Goal: Find specific page/section: Find specific page/section

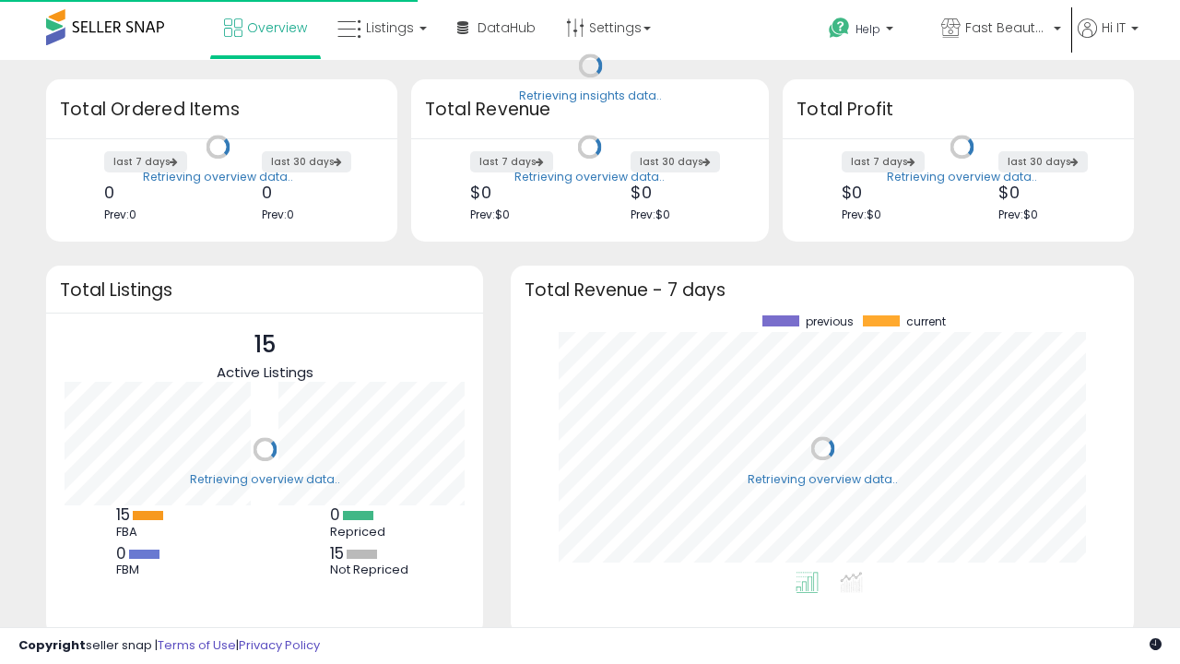
scroll to position [256, 586]
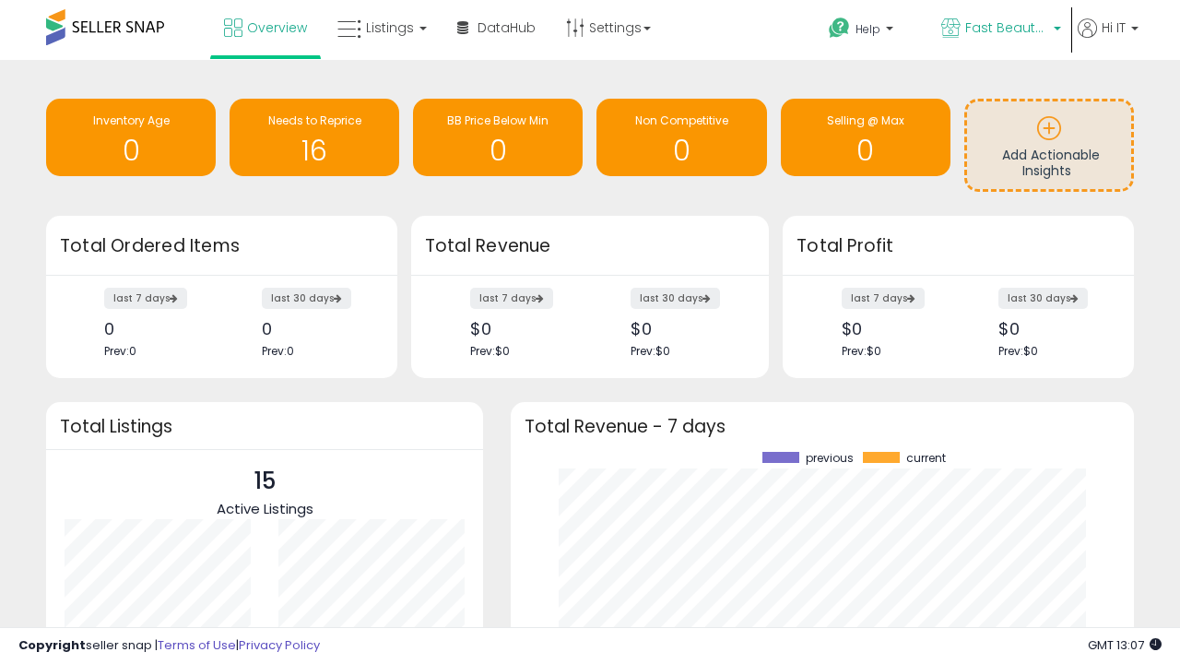
click at [999, 30] on span "Fast Beauty ([GEOGRAPHIC_DATA])" at bounding box center [1006, 27] width 83 height 18
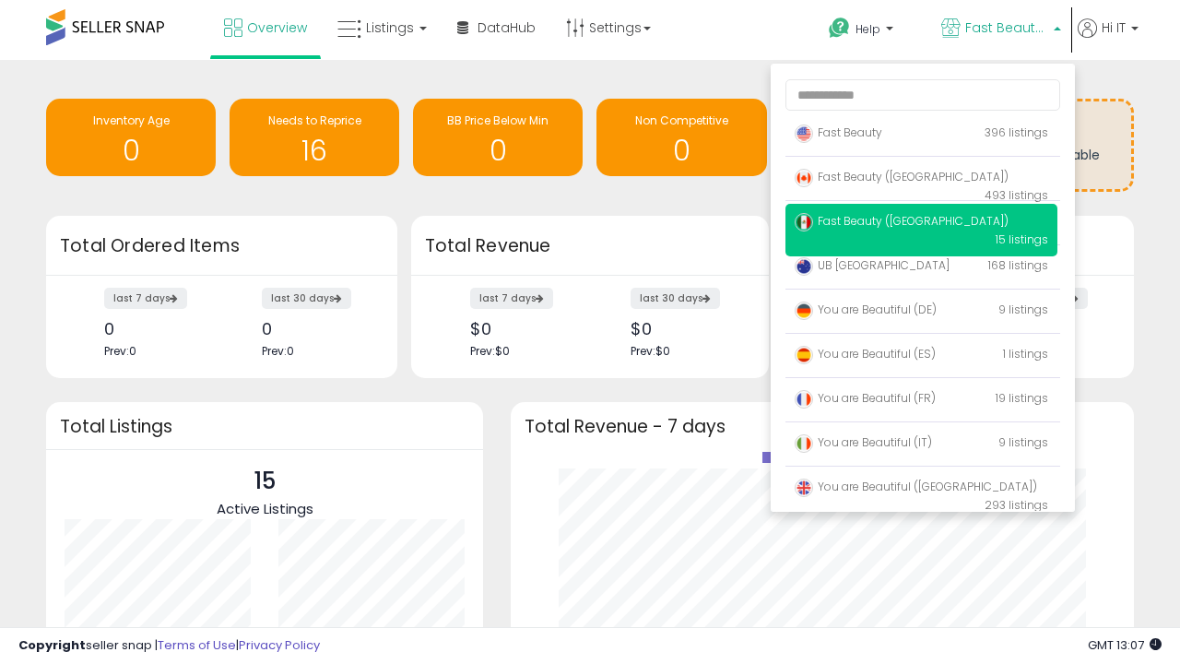
click at [921, 180] on span "Fast Beauty ([GEOGRAPHIC_DATA])" at bounding box center [902, 177] width 214 height 16
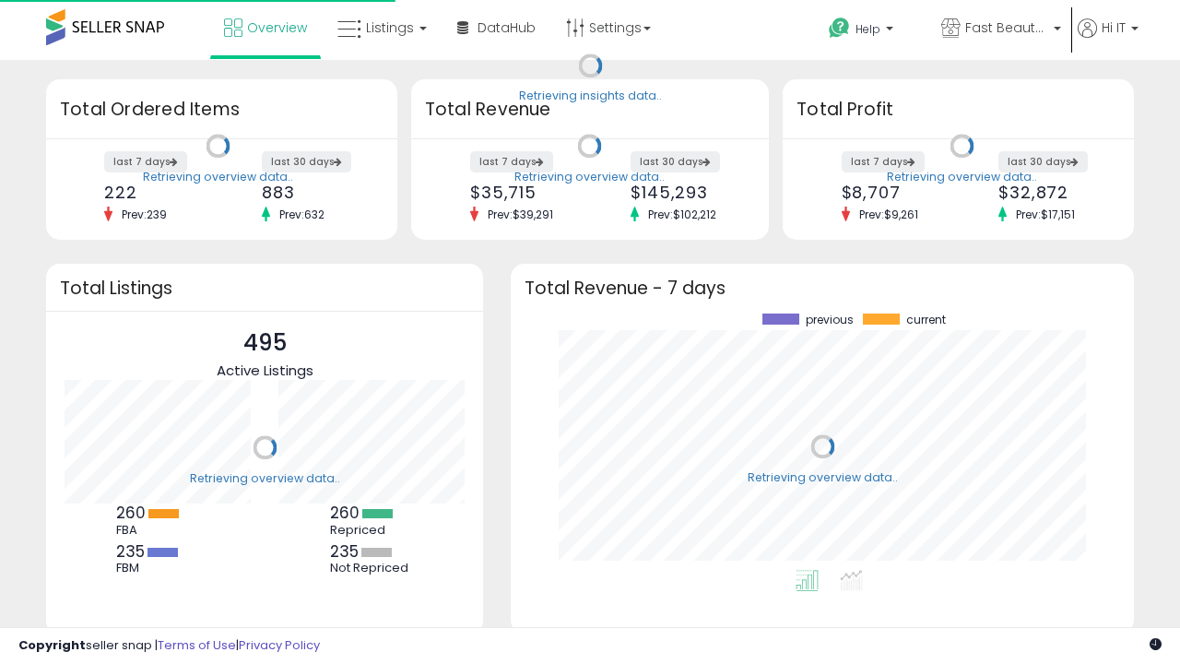
scroll to position [256, 586]
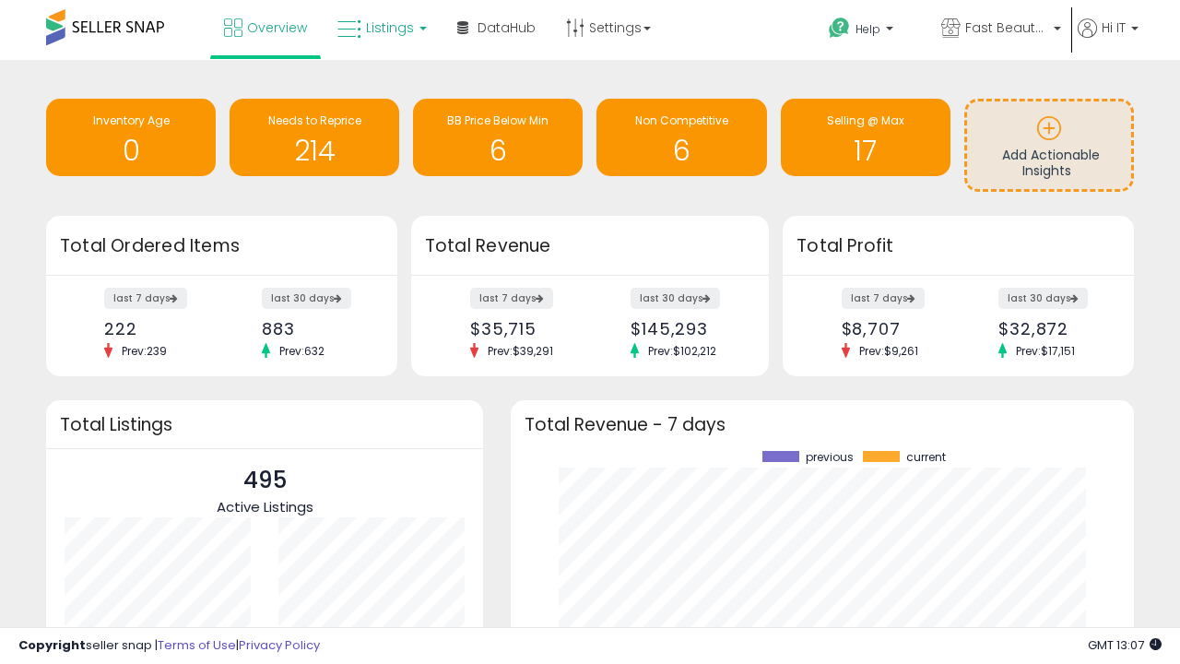
click at [380, 28] on span "Listings" at bounding box center [390, 27] width 48 height 18
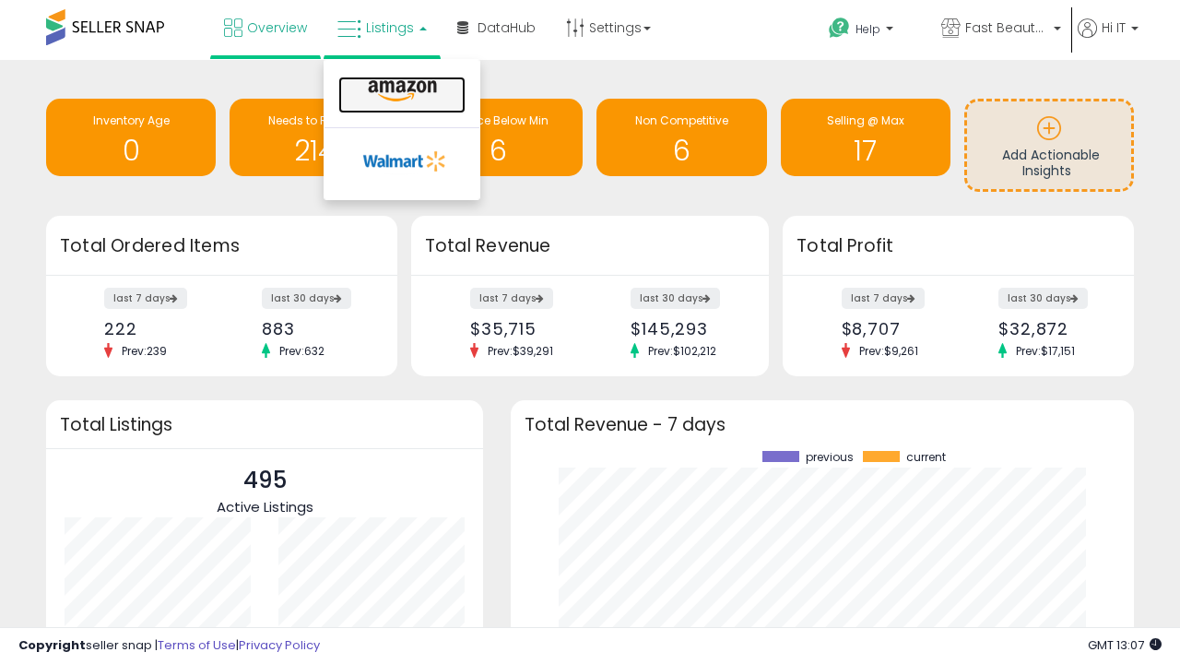
click at [400, 91] on icon at bounding box center [402, 91] width 80 height 24
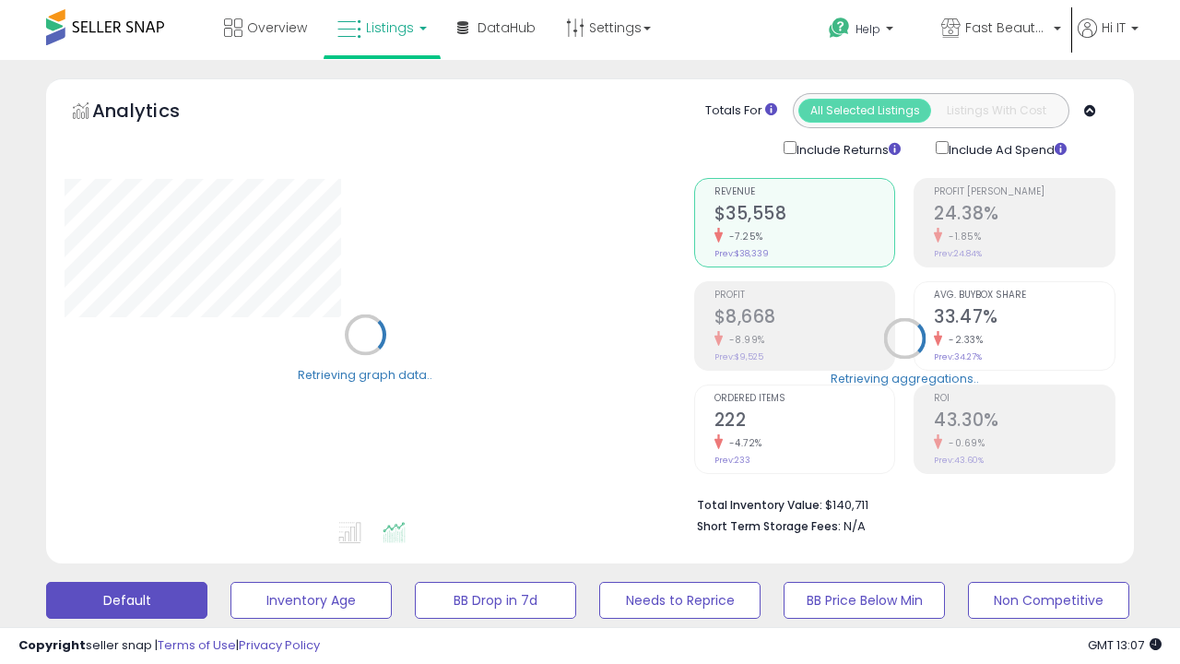
scroll to position [358, 0]
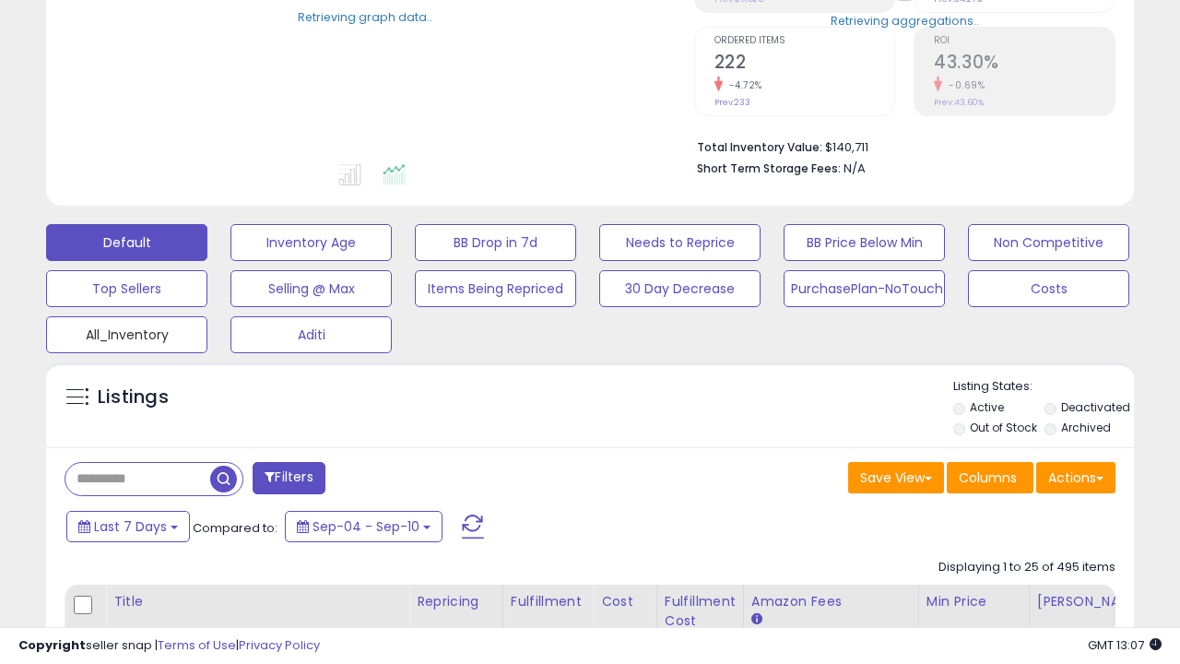
click at [126, 331] on button "All_Inventory" at bounding box center [126, 334] width 161 height 37
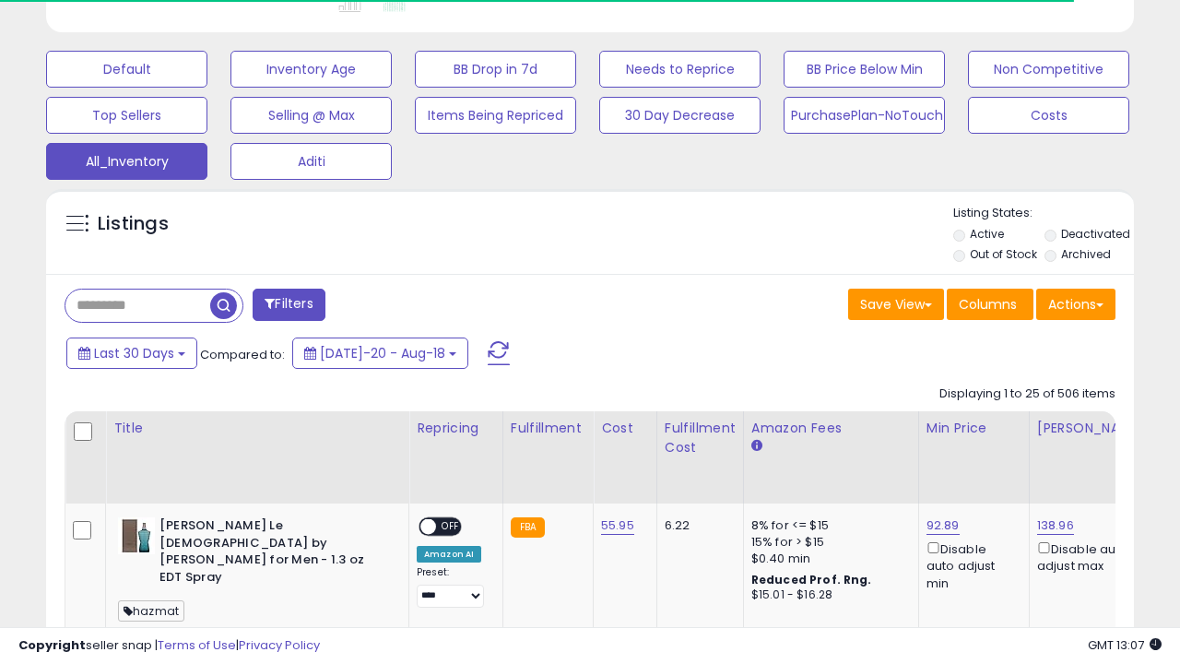
scroll to position [867, 0]
